Goal: Information Seeking & Learning: Learn about a topic

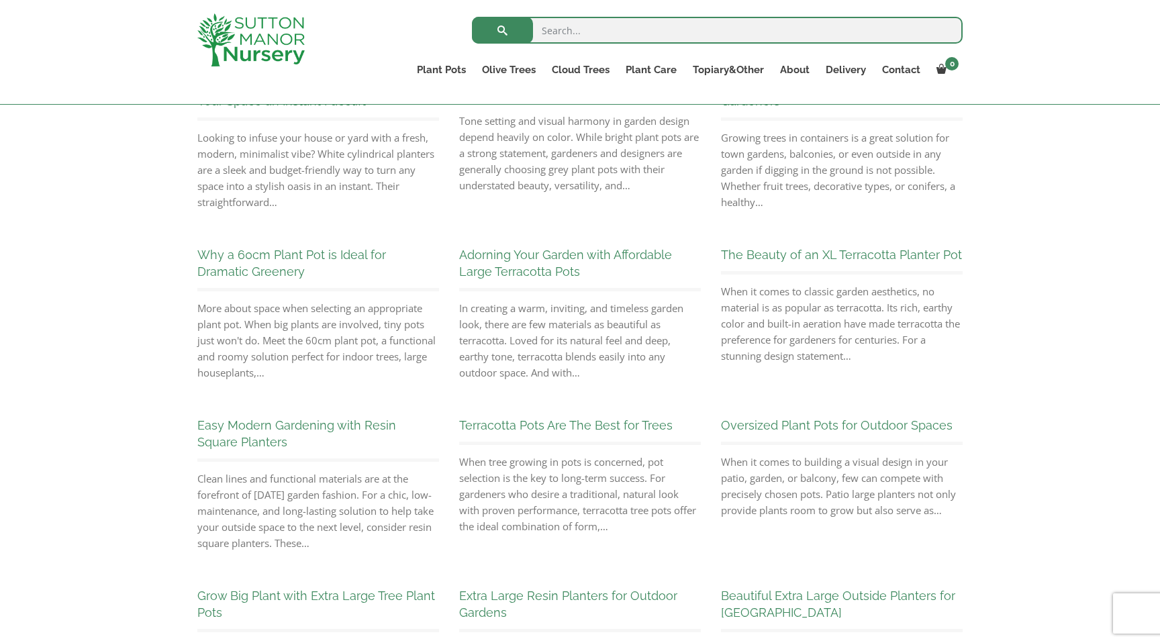
scroll to position [277, 0]
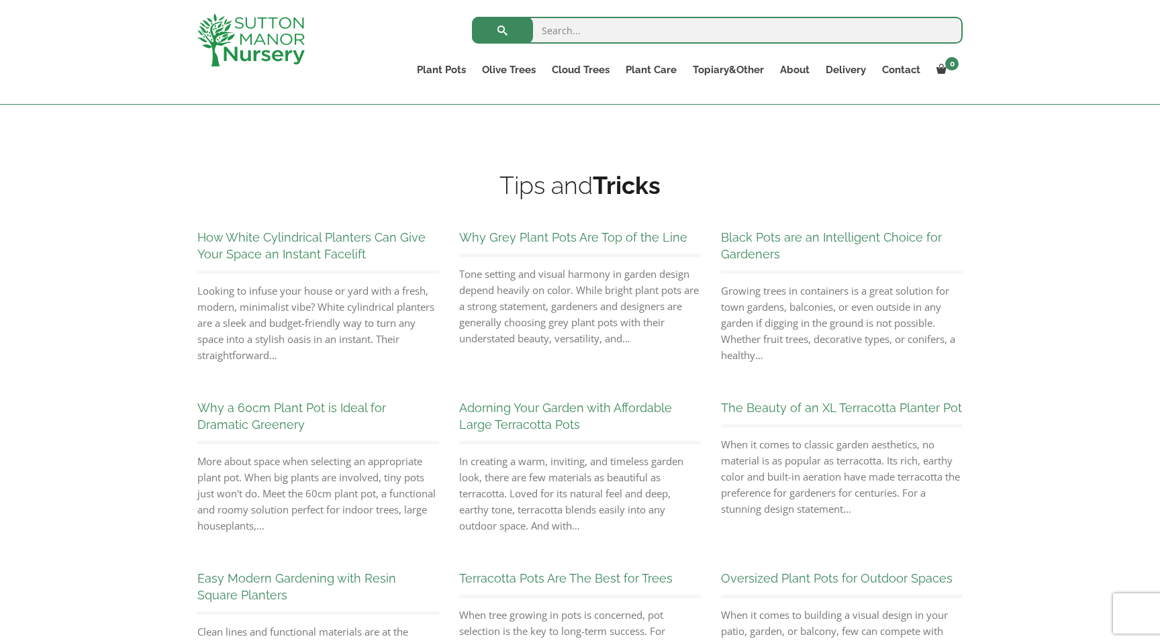
click at [306, 226] on div "How White Cylindrical Planters Can Give Your Space an Instant Facelift Looking …" at bounding box center [318, 294] width 262 height 171
click at [304, 246] on h3 "How White Cylindrical Planters Can Give Your Space an Instant Facelift" at bounding box center [318, 251] width 242 height 46
click at [333, 236] on link "How White Cylindrical Planters Can Give Your Space an Instant Facelift" at bounding box center [311, 245] width 228 height 31
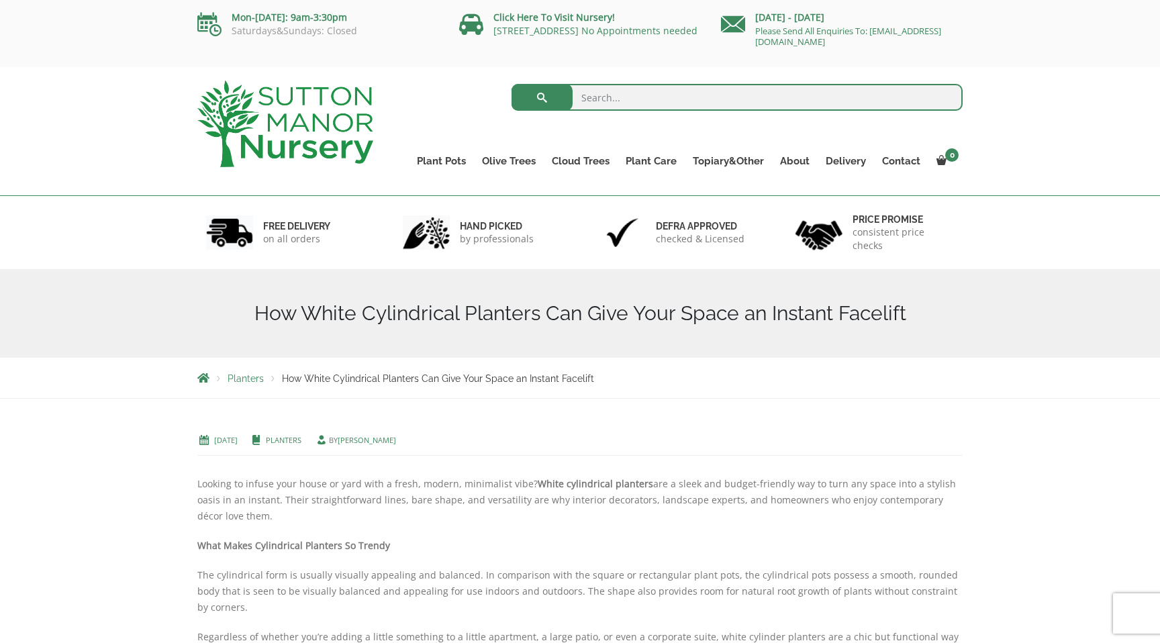
click at [336, 117] on img at bounding box center [285, 124] width 176 height 87
